Goal: Contribute content: Add original content to the website for others to see

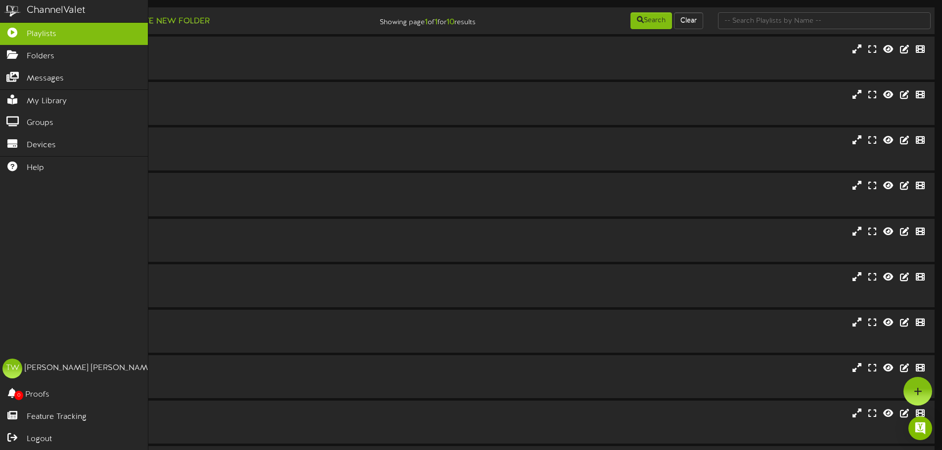
click at [4, 323] on div "ChannelValet Playlists Folders Messages My Library Groups Devices Help TW [PERS…" at bounding box center [74, 225] width 148 height 450
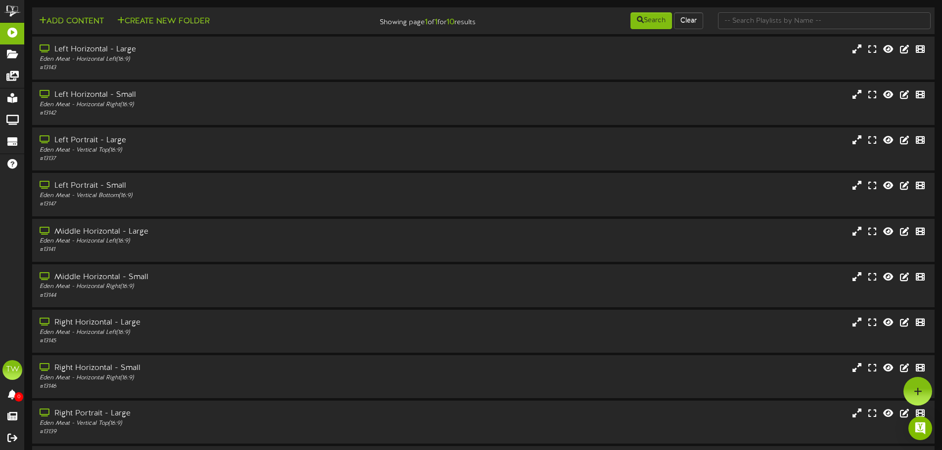
click at [266, 22] on div "Add Content Create New Folder" at bounding box center [180, 19] width 303 height 17
click at [146, 202] on div "# 13147" at bounding box center [219, 204] width 362 height 8
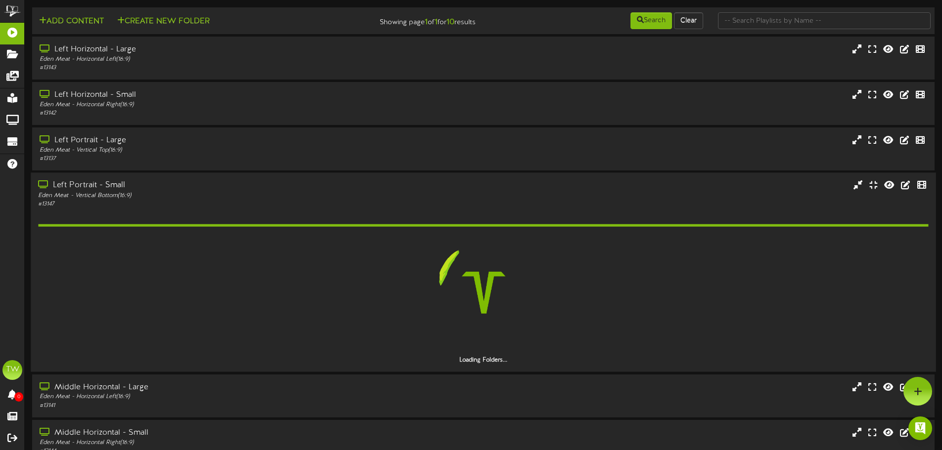
click at [146, 202] on div "# 13147" at bounding box center [219, 204] width 362 height 8
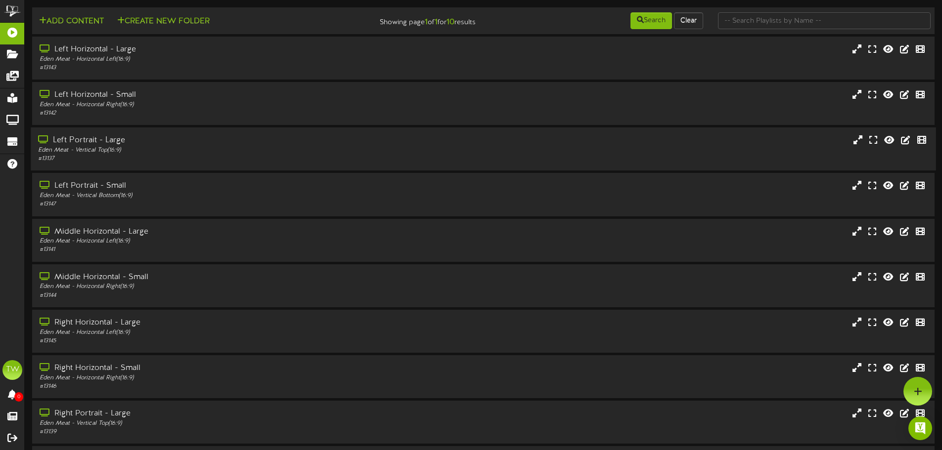
click at [64, 149] on div "Eden Meat - Vertical Top ( 16:9 )" at bounding box center [219, 150] width 362 height 8
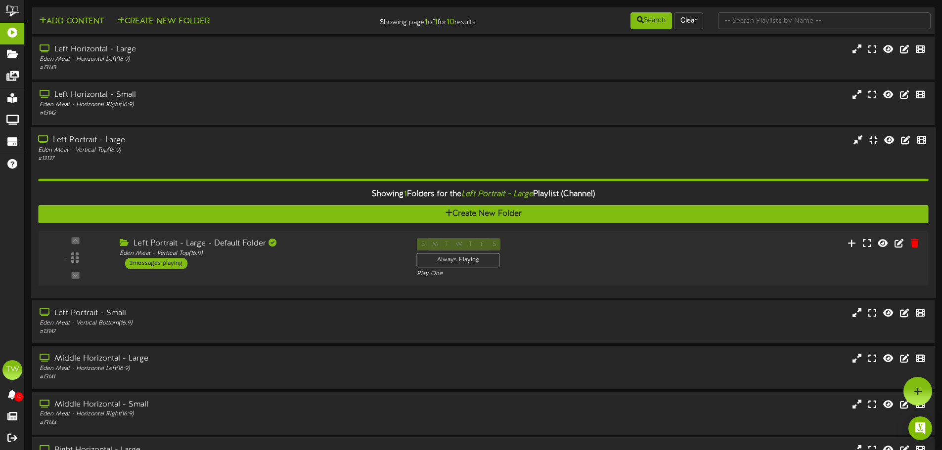
click at [167, 135] on div "Left Portrait - Large" at bounding box center [219, 140] width 362 height 11
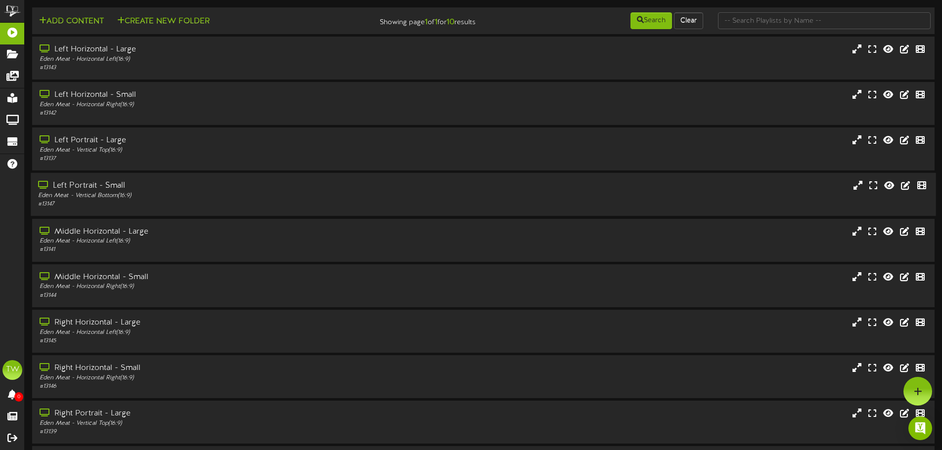
click at [145, 199] on div "Eden Meat - Vertical Bottom ( 16:9 )" at bounding box center [219, 196] width 362 height 8
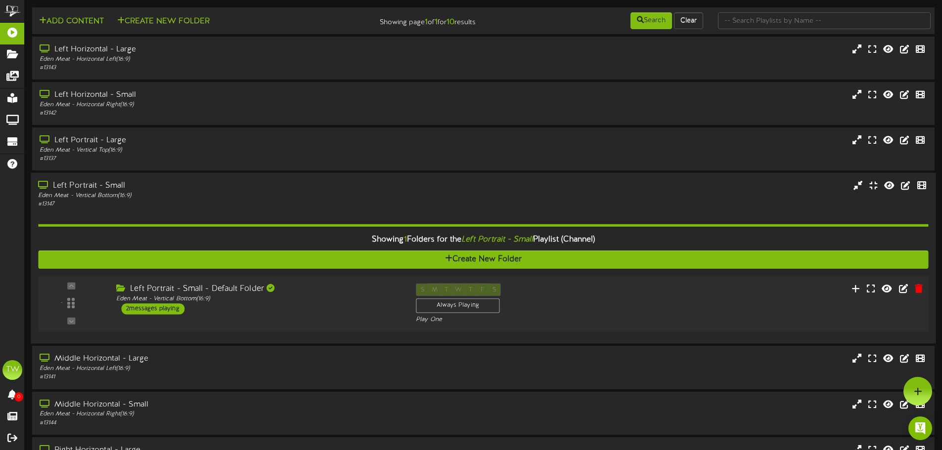
click at [260, 326] on div "- ( 16:9 )" at bounding box center [483, 304] width 899 height 56
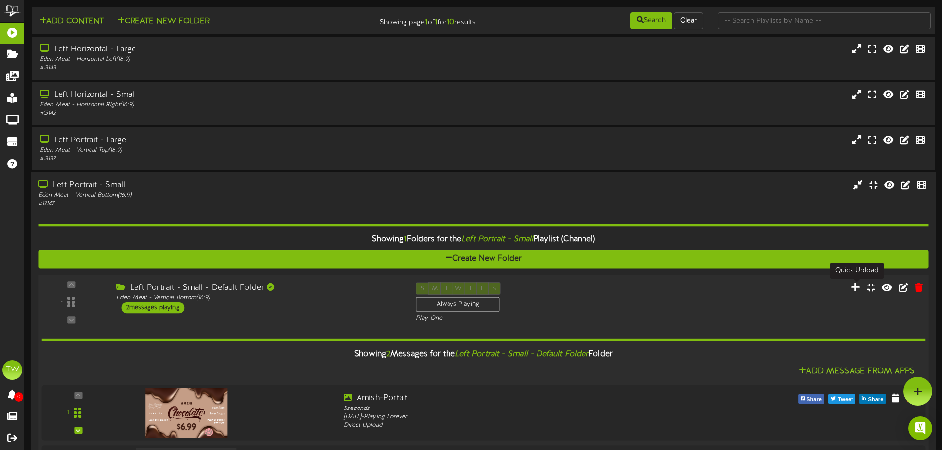
click at [856, 288] on icon at bounding box center [855, 287] width 10 height 11
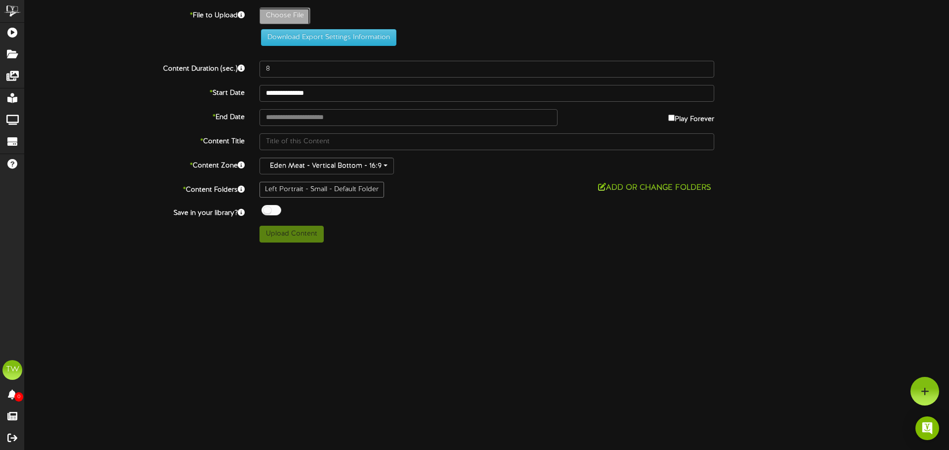
type input "**********"
type input "RetailPortraitSmallTemplate"
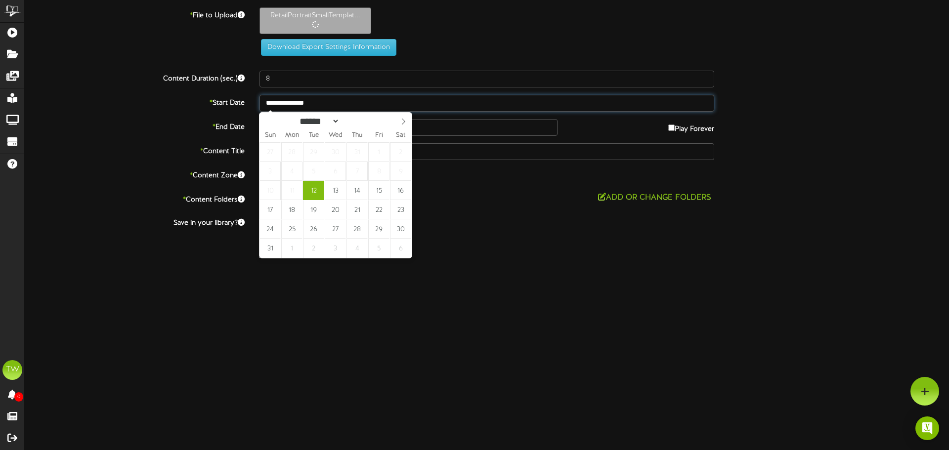
click at [315, 103] on input "**********" at bounding box center [487, 103] width 455 height 17
click at [297, 196] on span "11" at bounding box center [291, 190] width 21 height 19
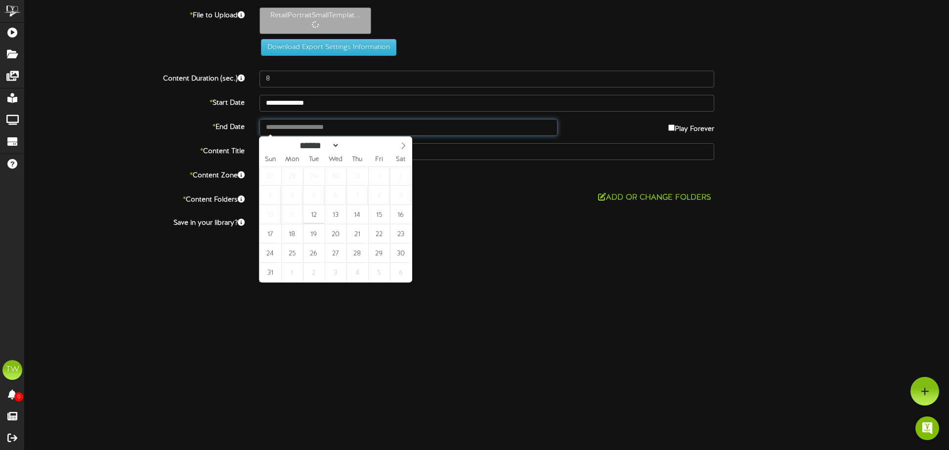
click at [472, 129] on input "text" at bounding box center [409, 127] width 298 height 17
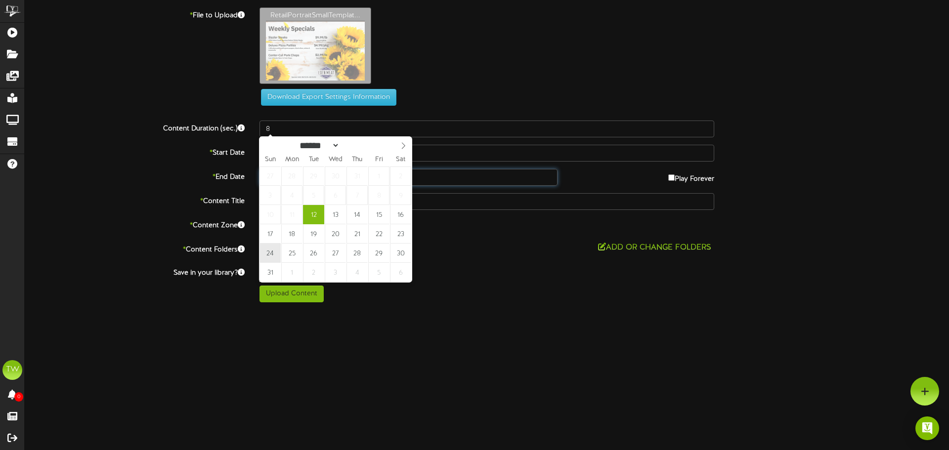
type input "**********"
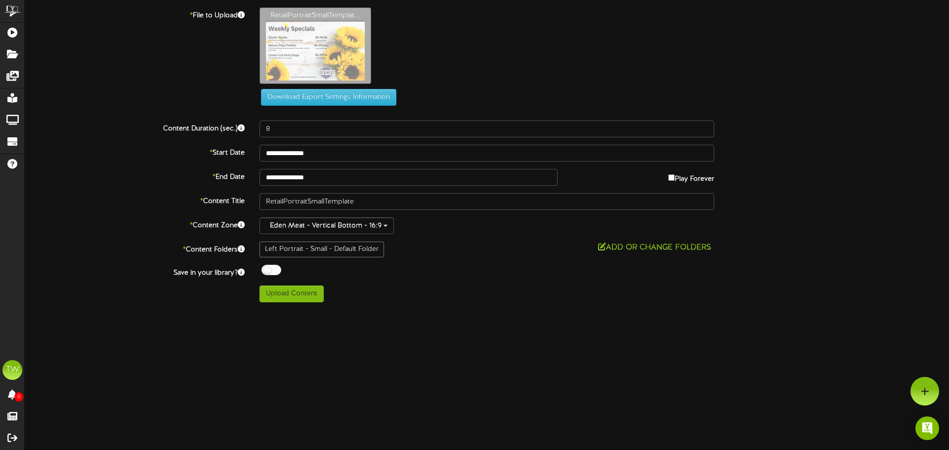
click at [46, 223] on label "* Content Zone" at bounding box center [134, 224] width 235 height 13
click at [284, 295] on button "Upload Content" at bounding box center [292, 294] width 64 height 17
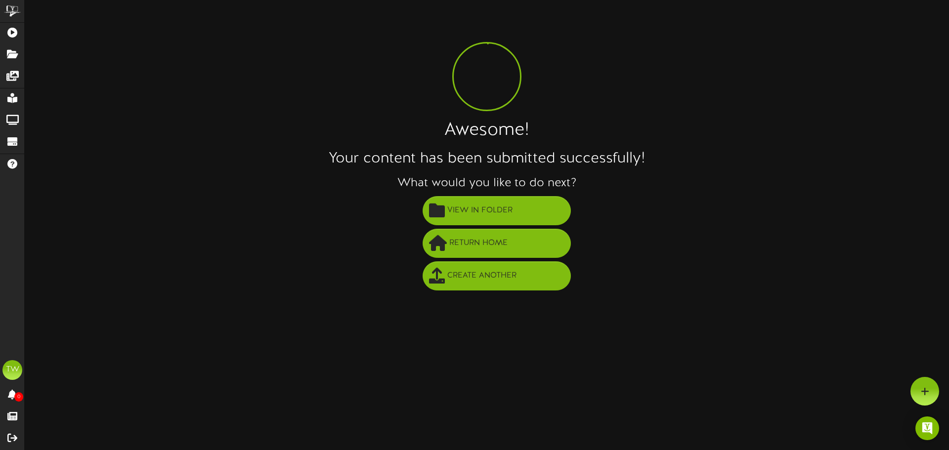
click at [297, 159] on div "Awesome! Your content has been submitted successfully! What would you like to d…" at bounding box center [487, 149] width 924 height 285
